Goal: Navigation & Orientation: Find specific page/section

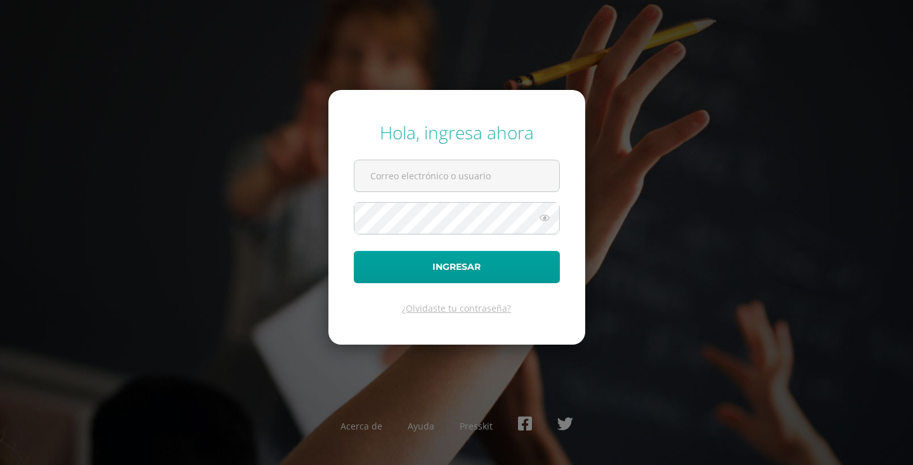
type input "100108"
click at [354, 251] on button "Ingresar" at bounding box center [457, 267] width 206 height 32
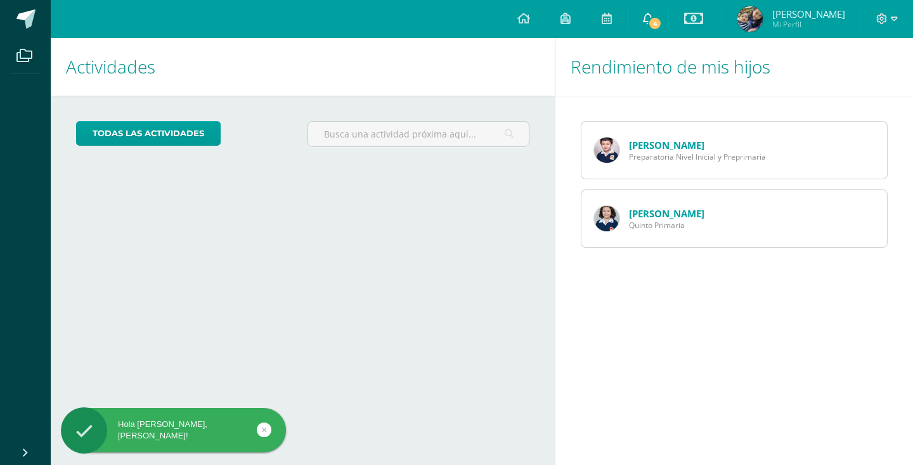
click at [662, 24] on span "4" at bounding box center [655, 23] width 14 height 14
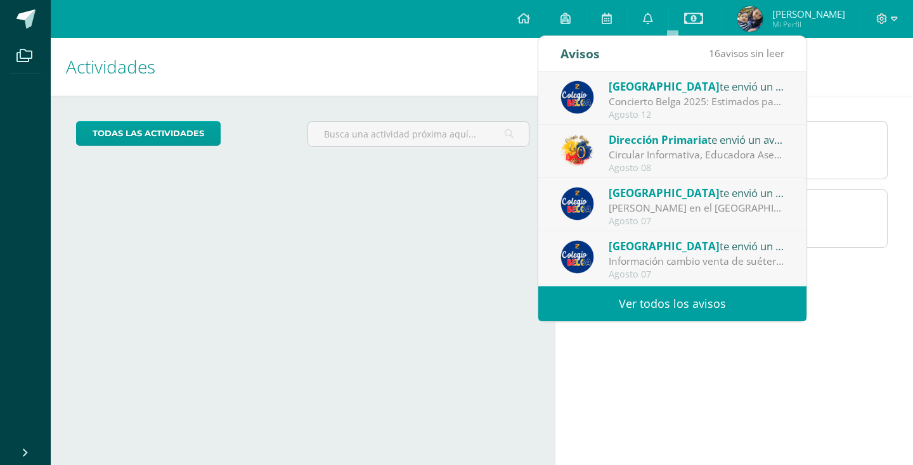
click at [633, 309] on link "Ver todos los avisos" at bounding box center [672, 304] width 268 height 35
